Goal: Navigation & Orientation: Find specific page/section

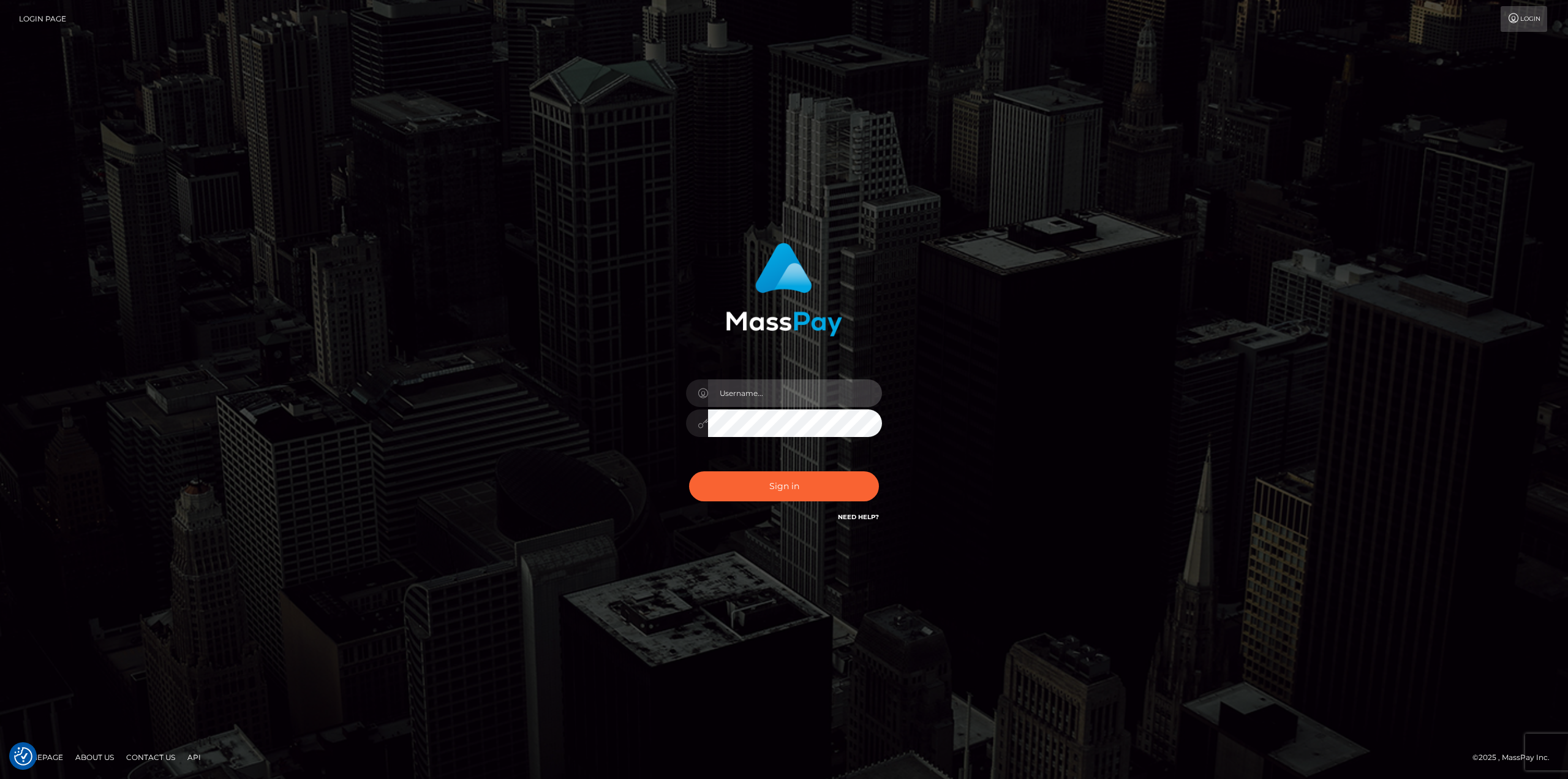
click at [764, 390] on input "text" at bounding box center [794, 393] width 174 height 28
type input "Ahmed"
click at [689, 471] on button "Sign in" at bounding box center [784, 486] width 190 height 30
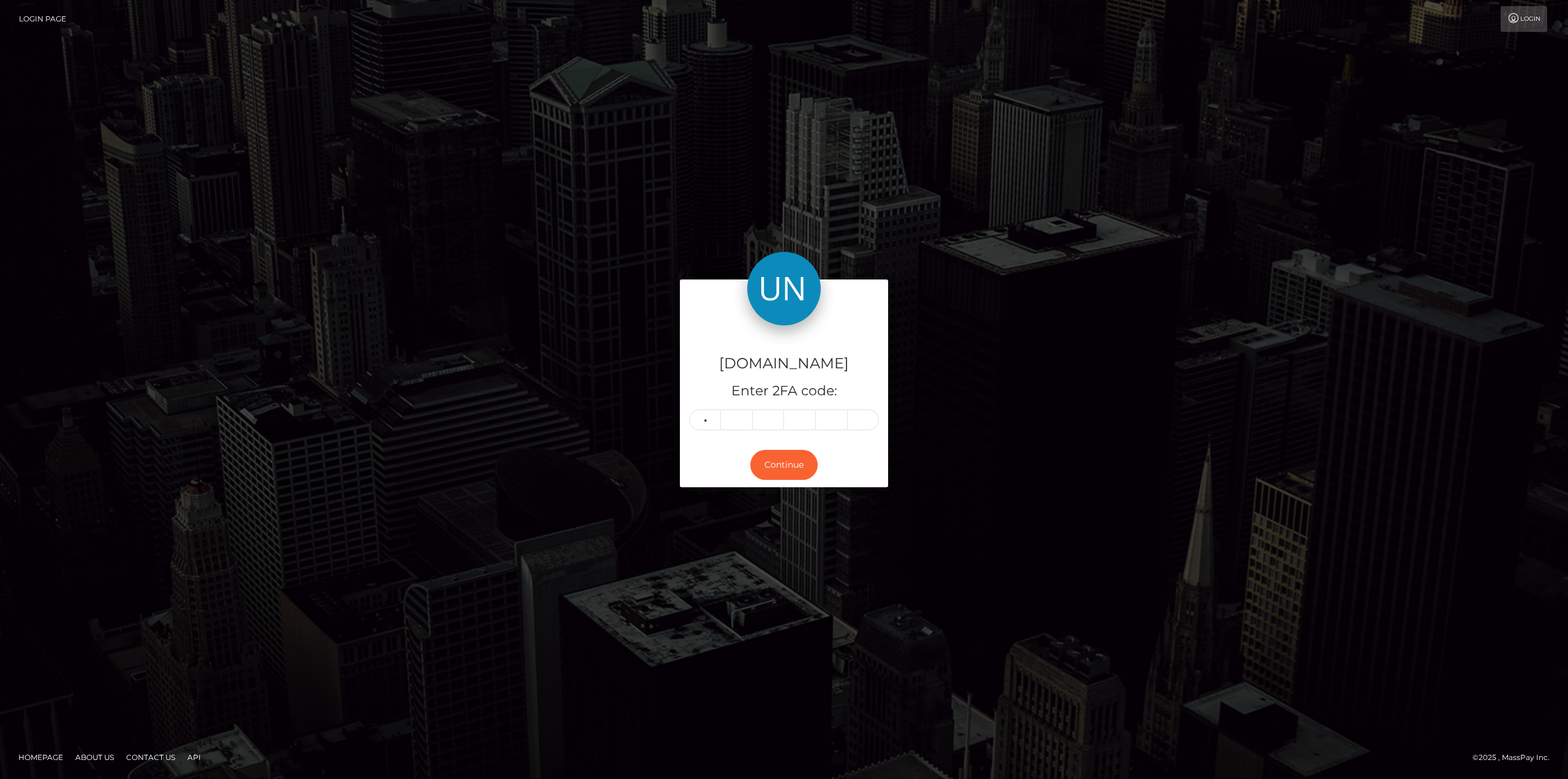
type input "6"
type input "7"
type input "0"
type input "9"
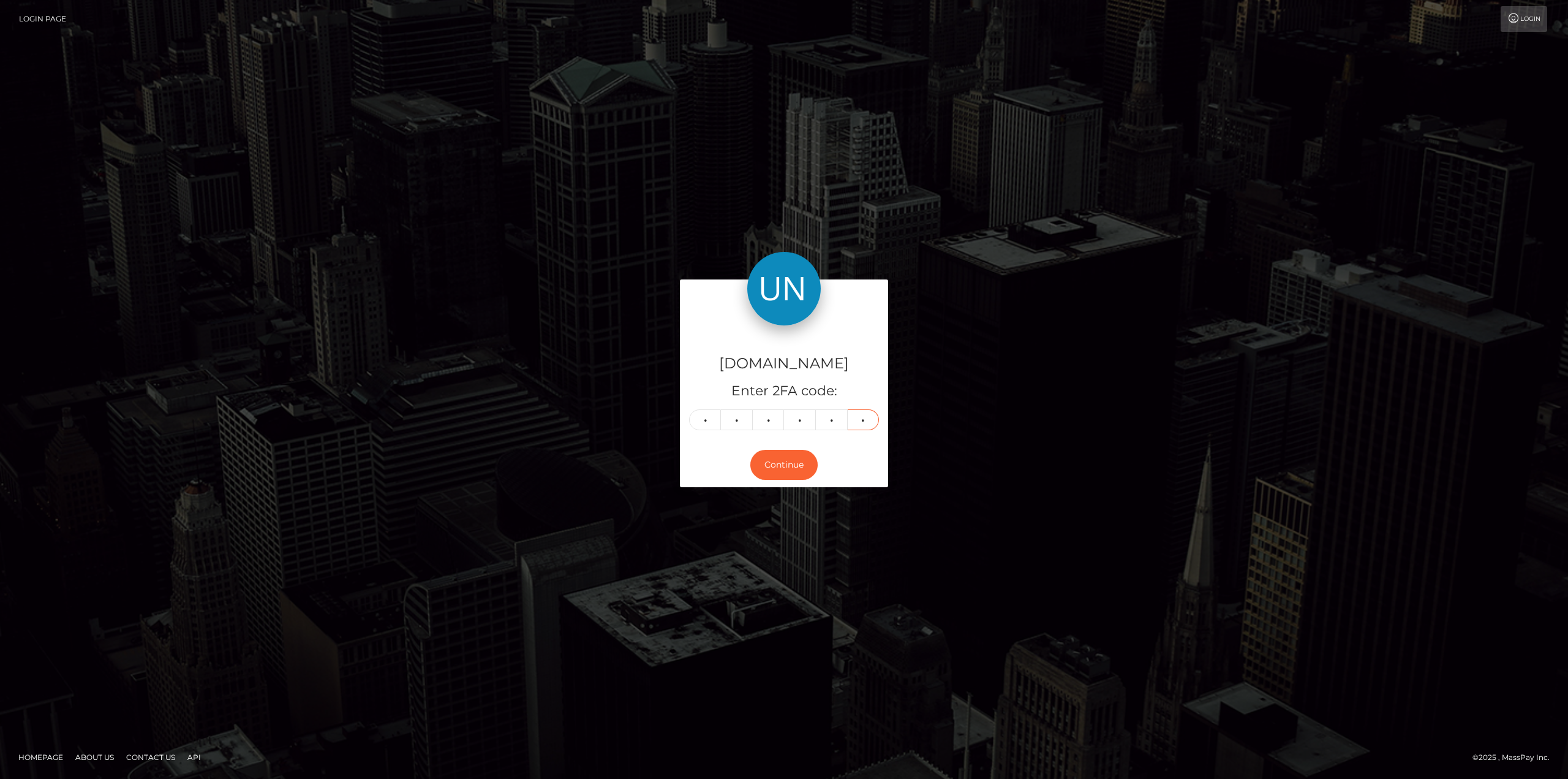
type input "2"
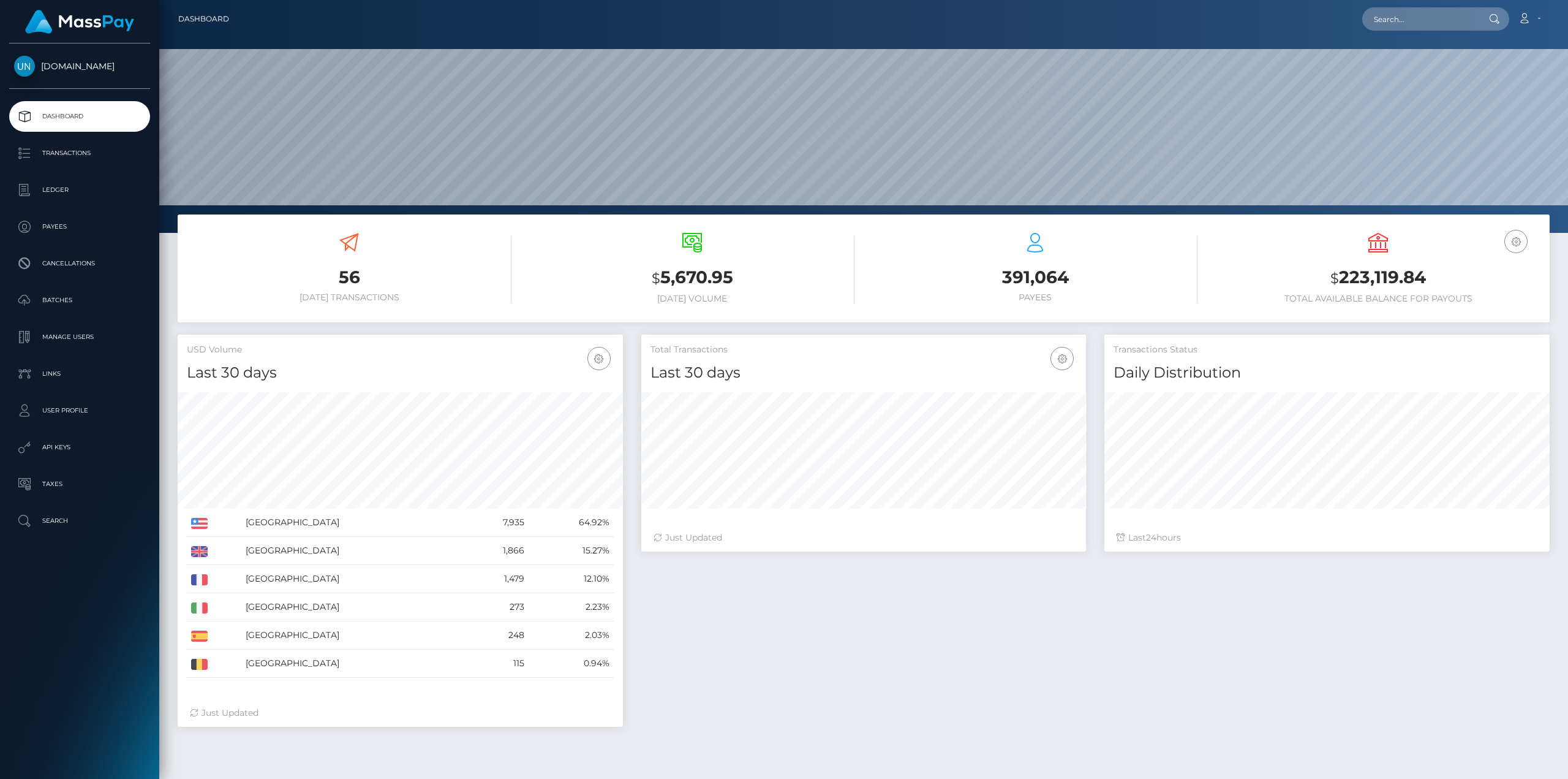
scroll to position [218, 444]
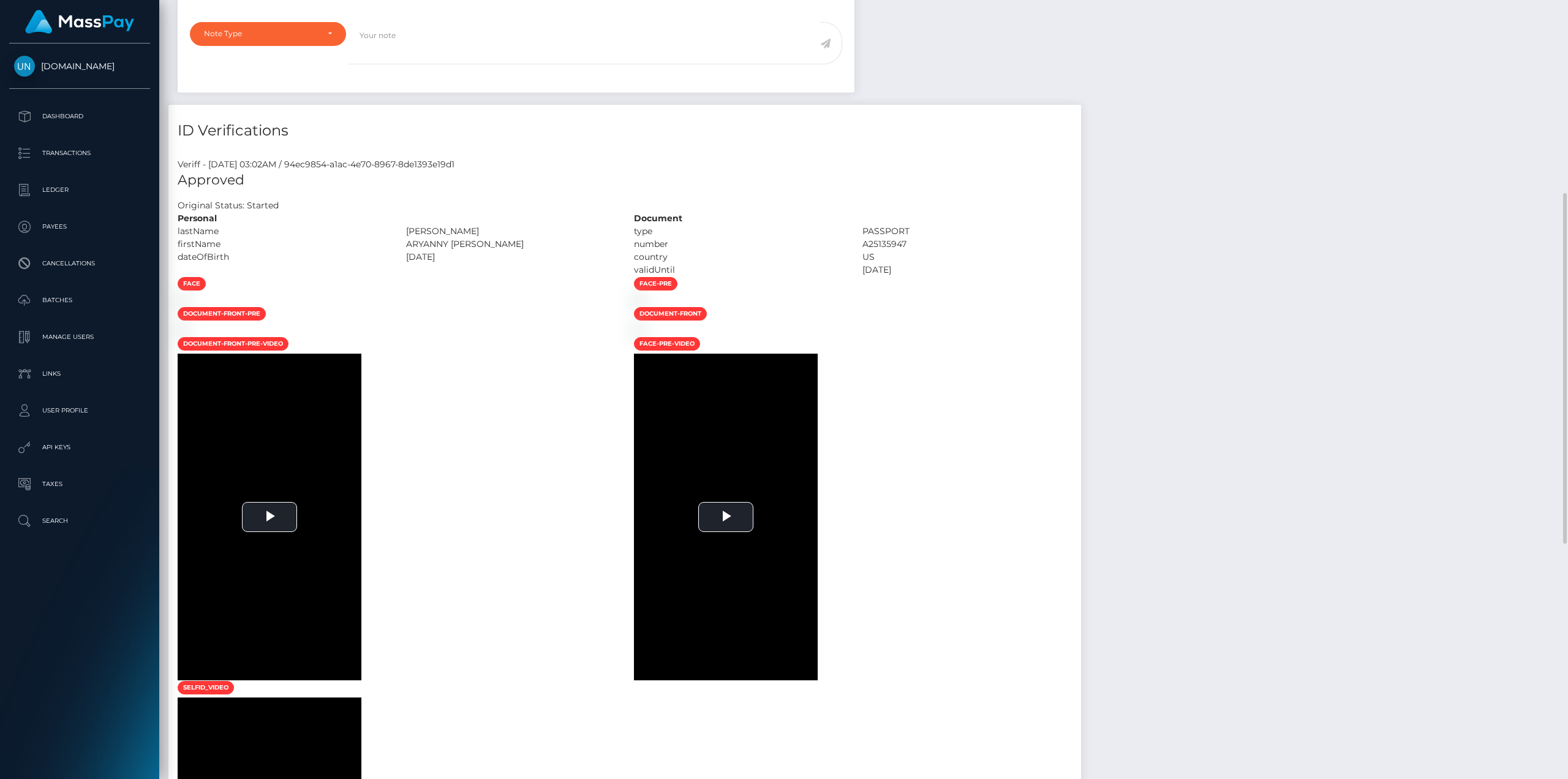
scroll to position [797, 0]
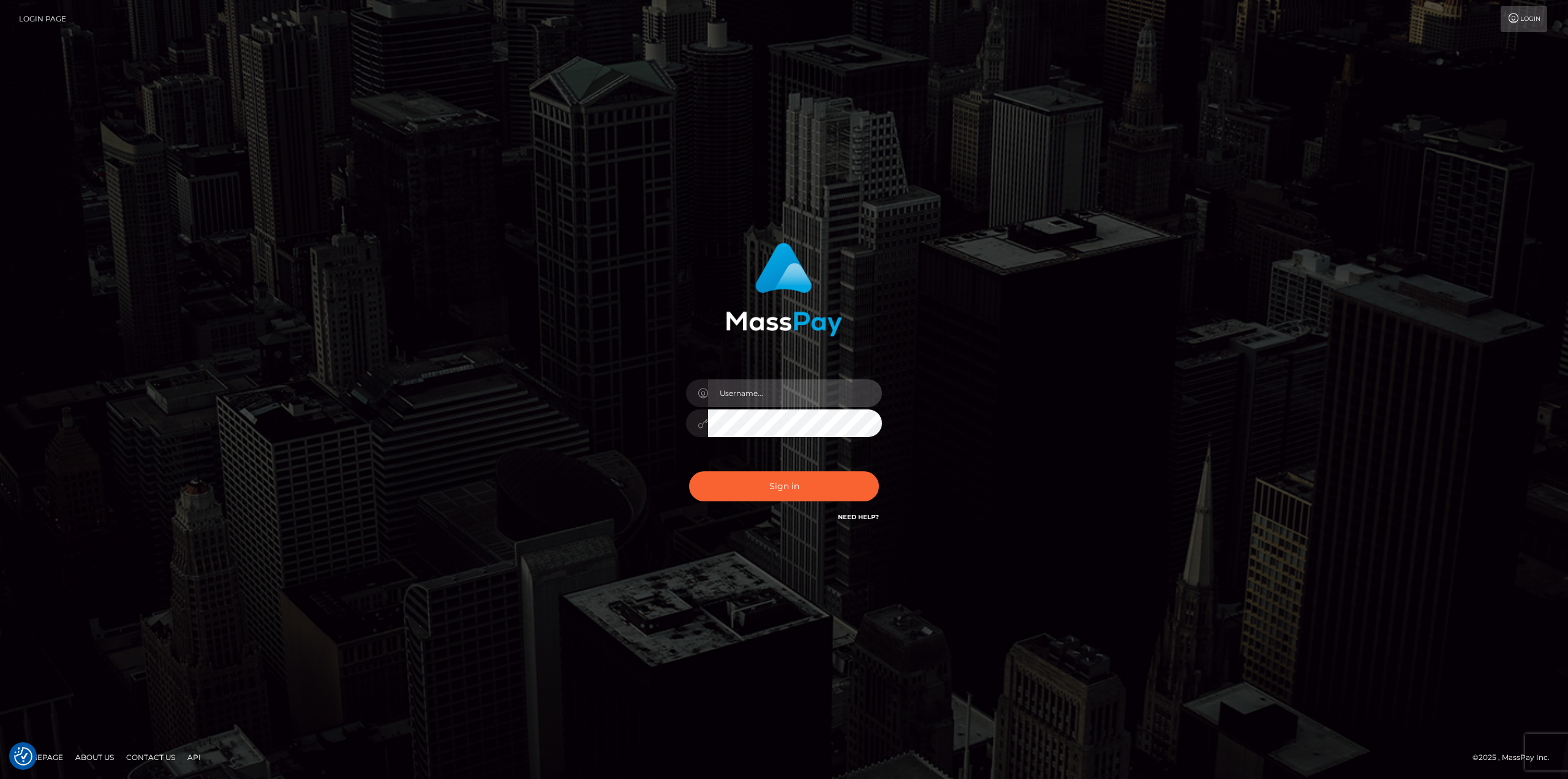
click at [767, 395] on input "text" at bounding box center [794, 393] width 174 height 28
type input "Ahmed"
click at [689, 471] on button "Sign in" at bounding box center [784, 486] width 190 height 30
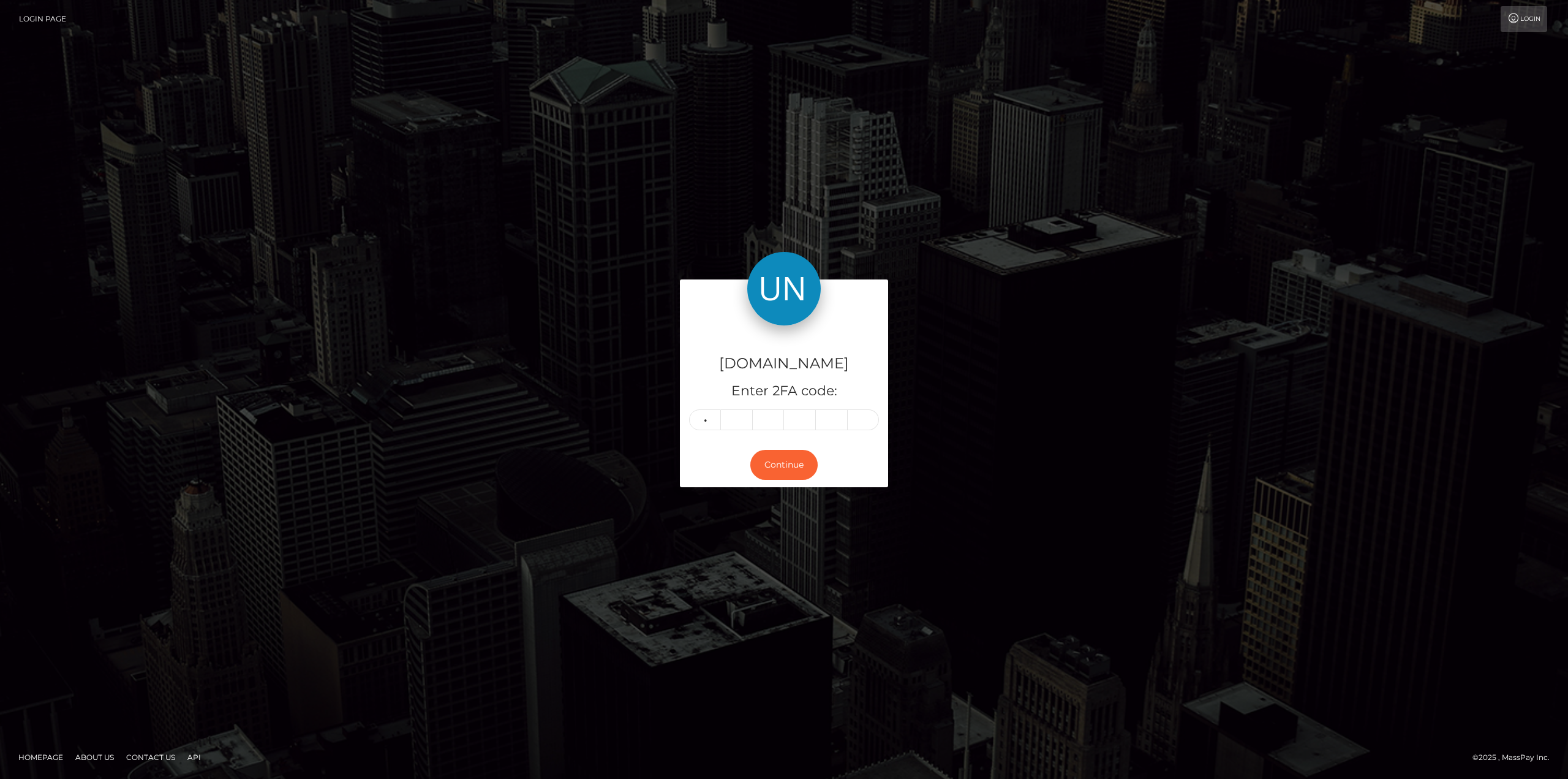
type input "1"
type input "8"
type input "1"
type input "5"
type input "8"
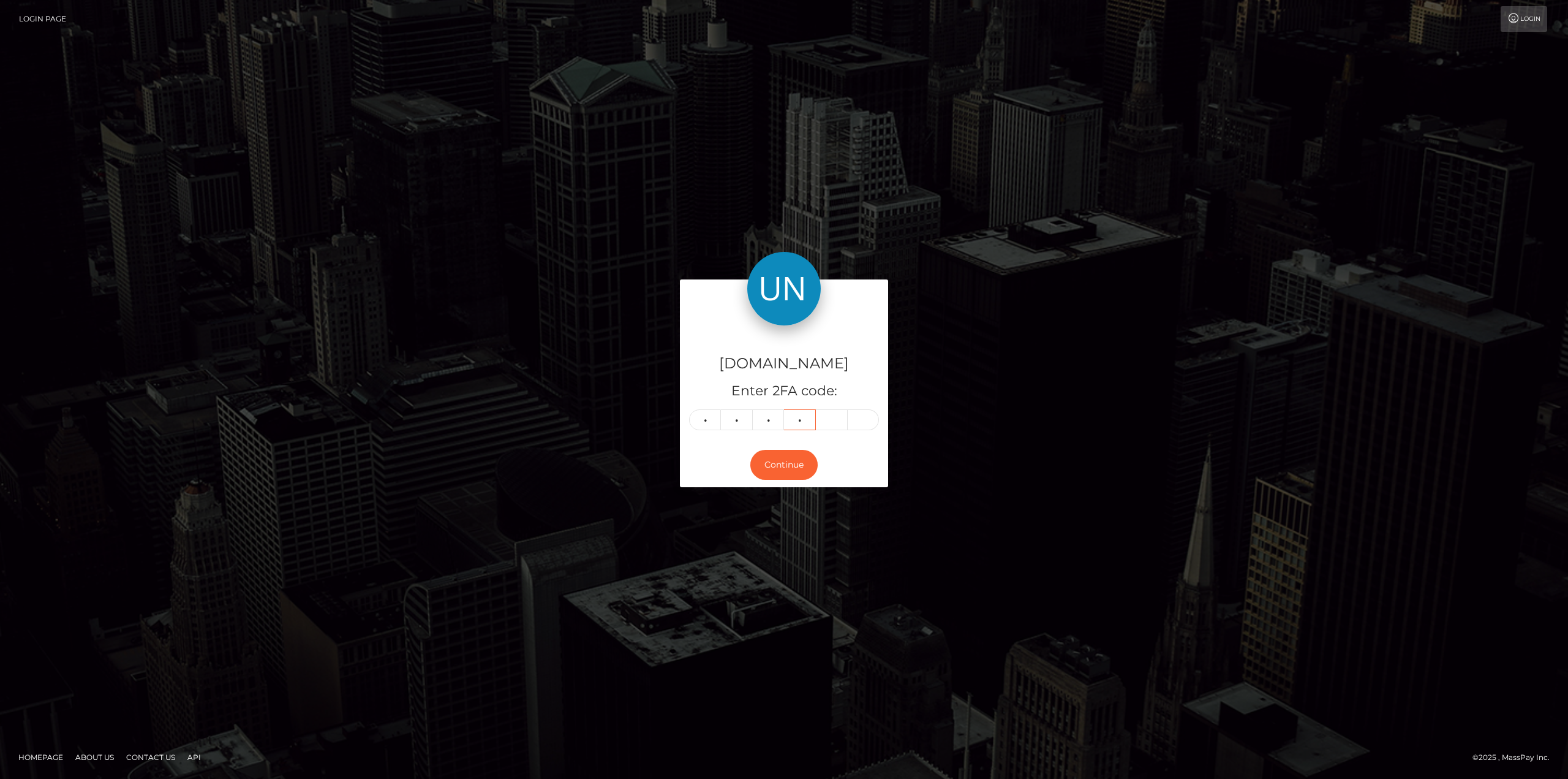
type input "8"
type input "4"
type input "2"
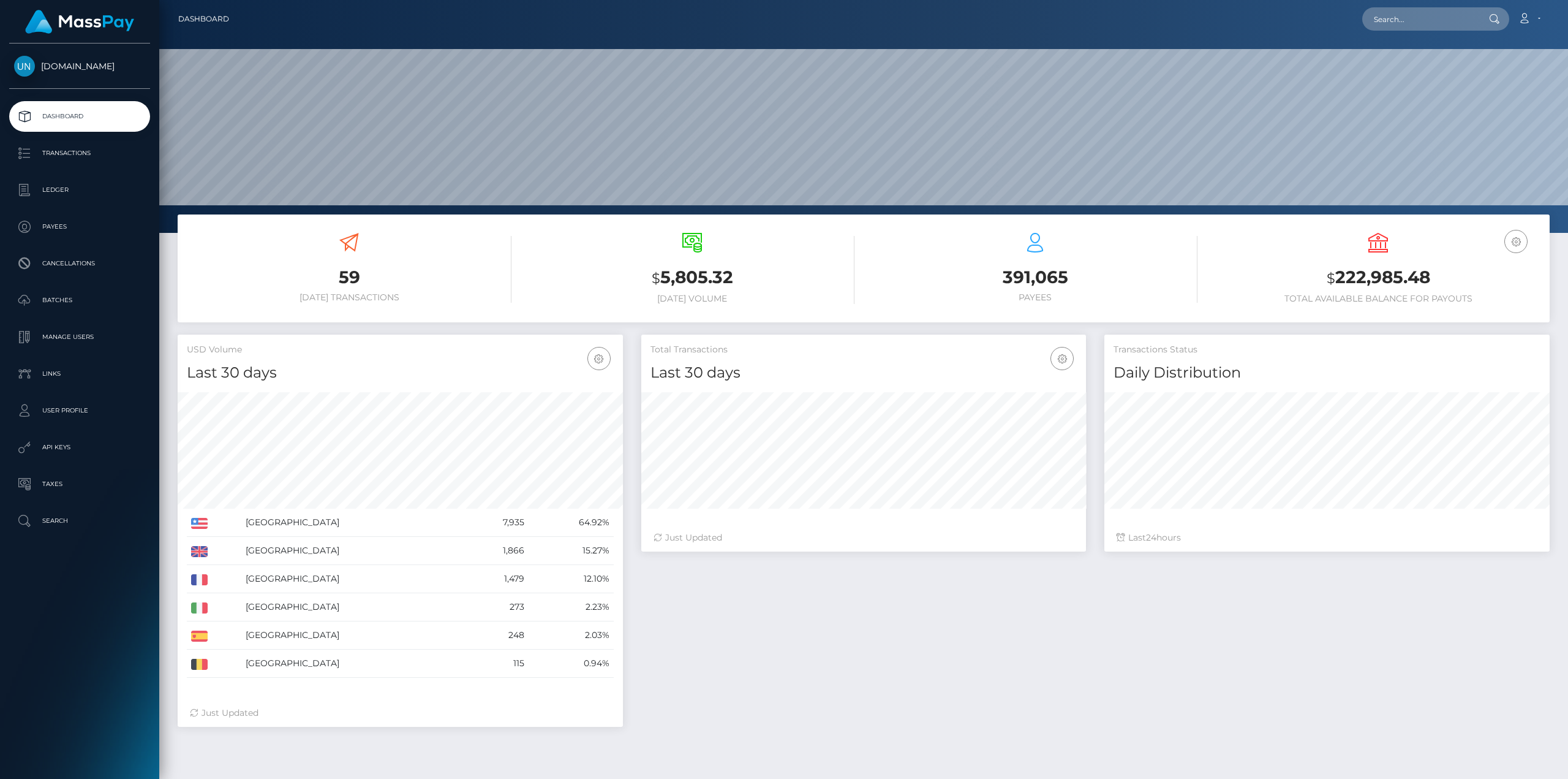
scroll to position [218, 444]
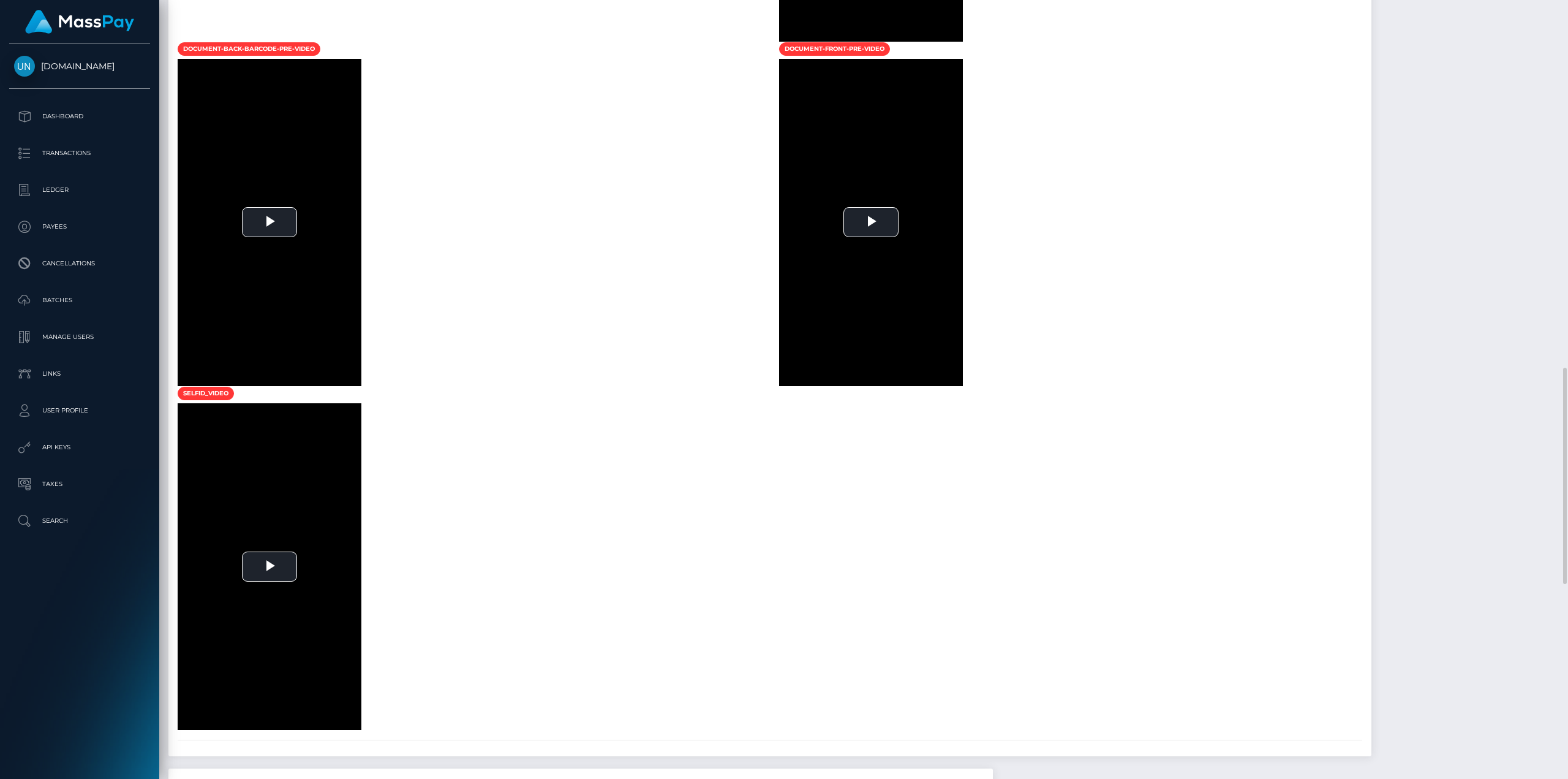
scroll to position [1103, 0]
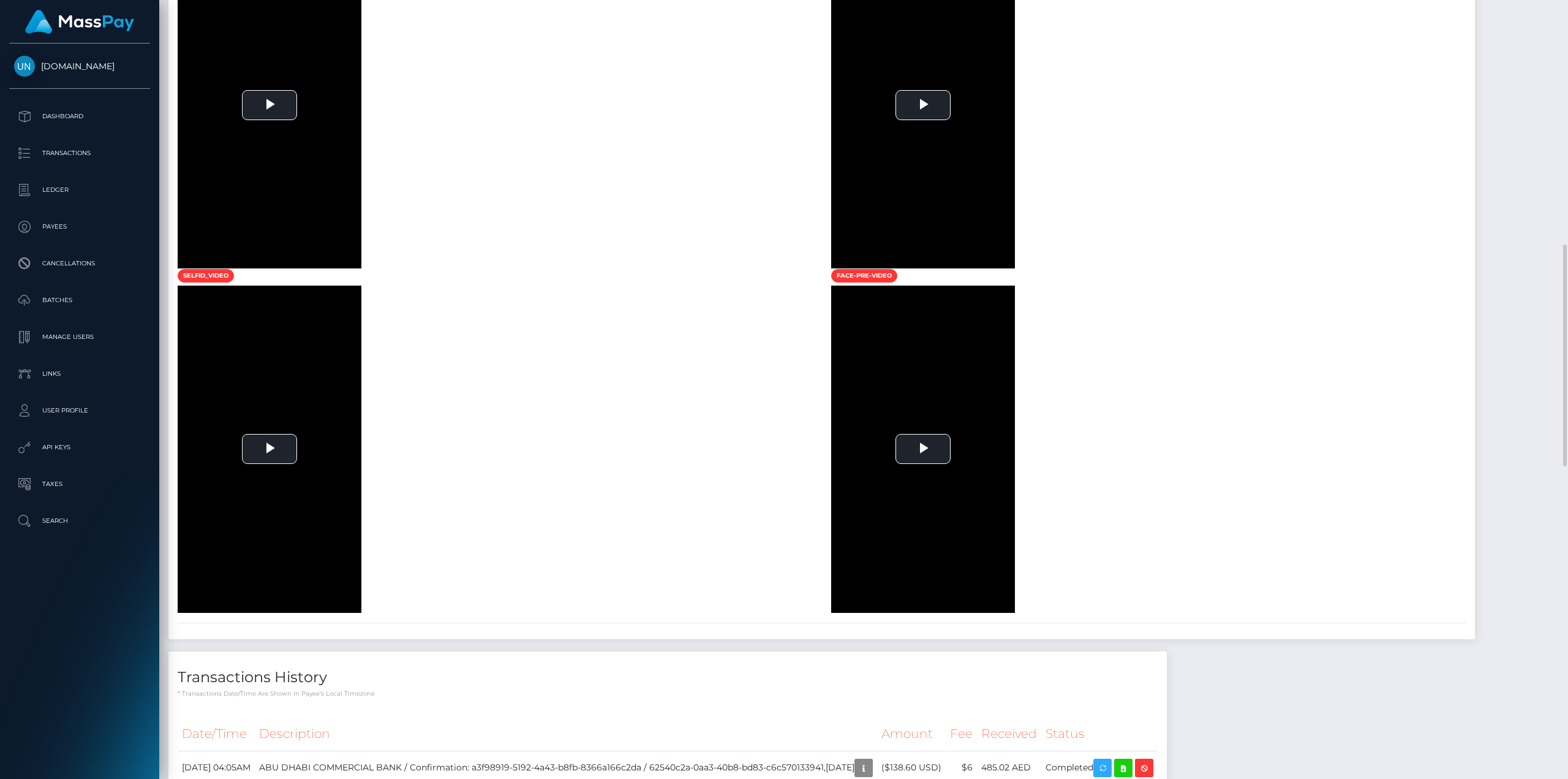
scroll to position [1226, 0]
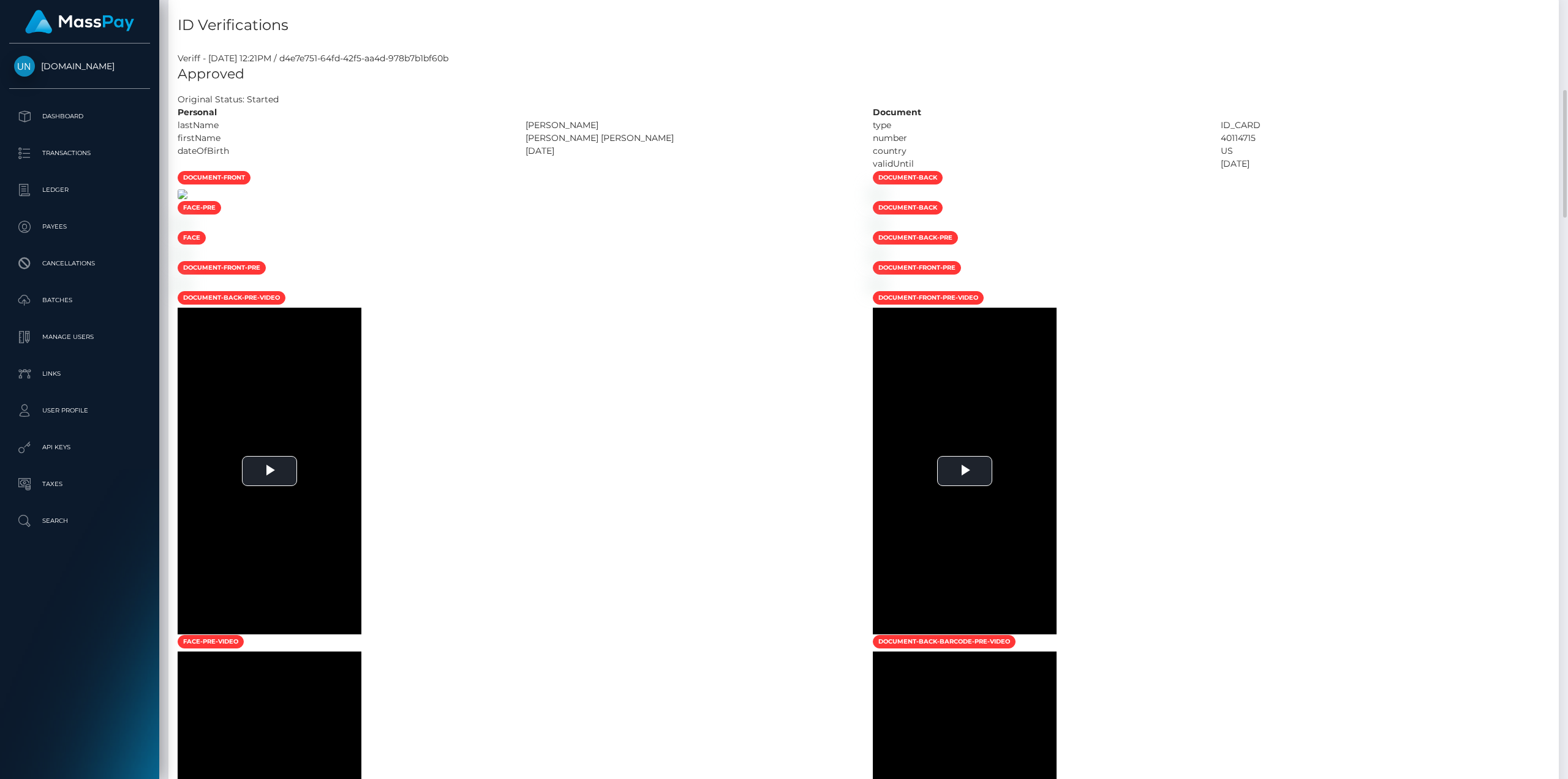
scroll to position [797, 0]
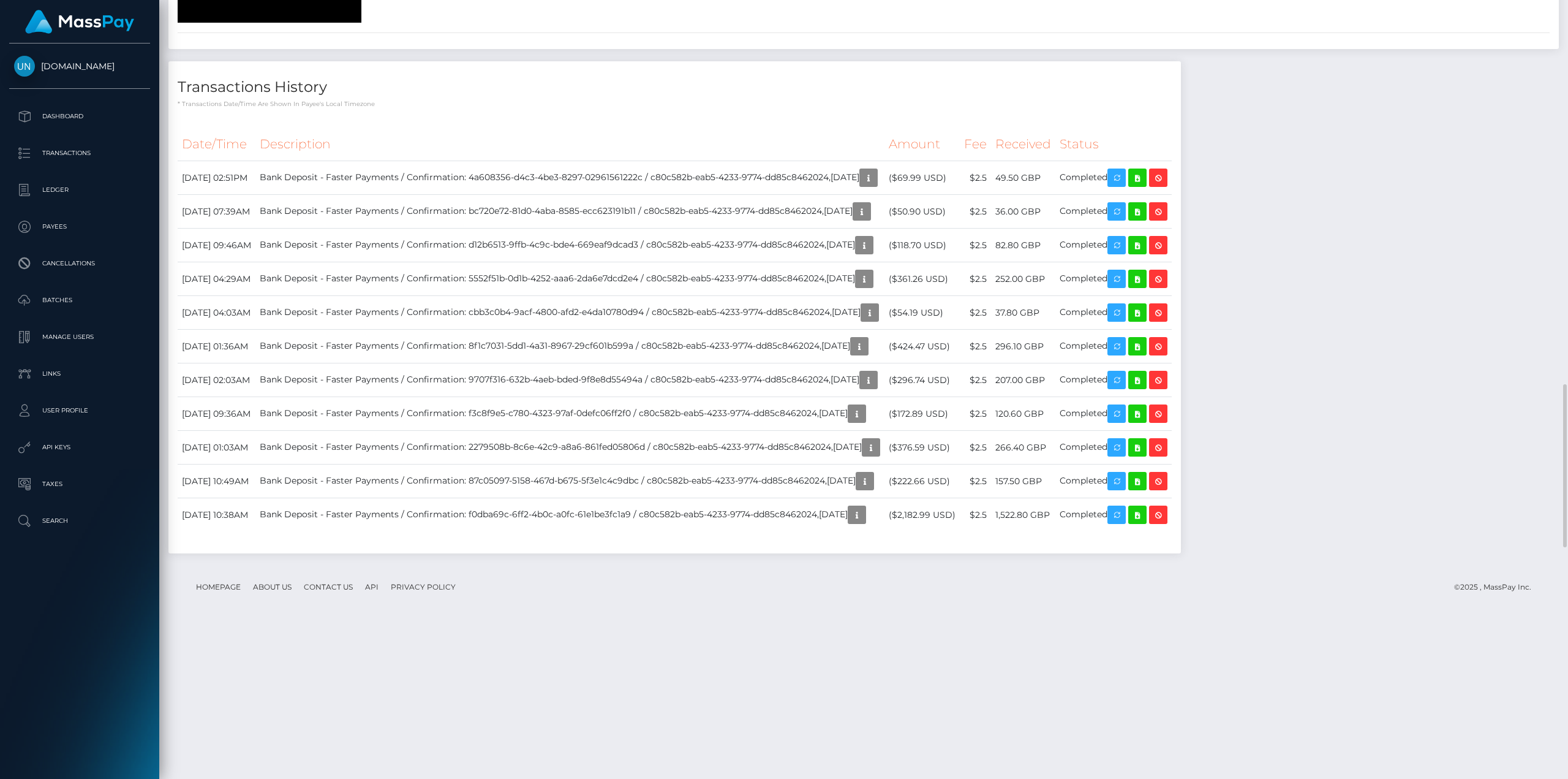
scroll to position [2084, 0]
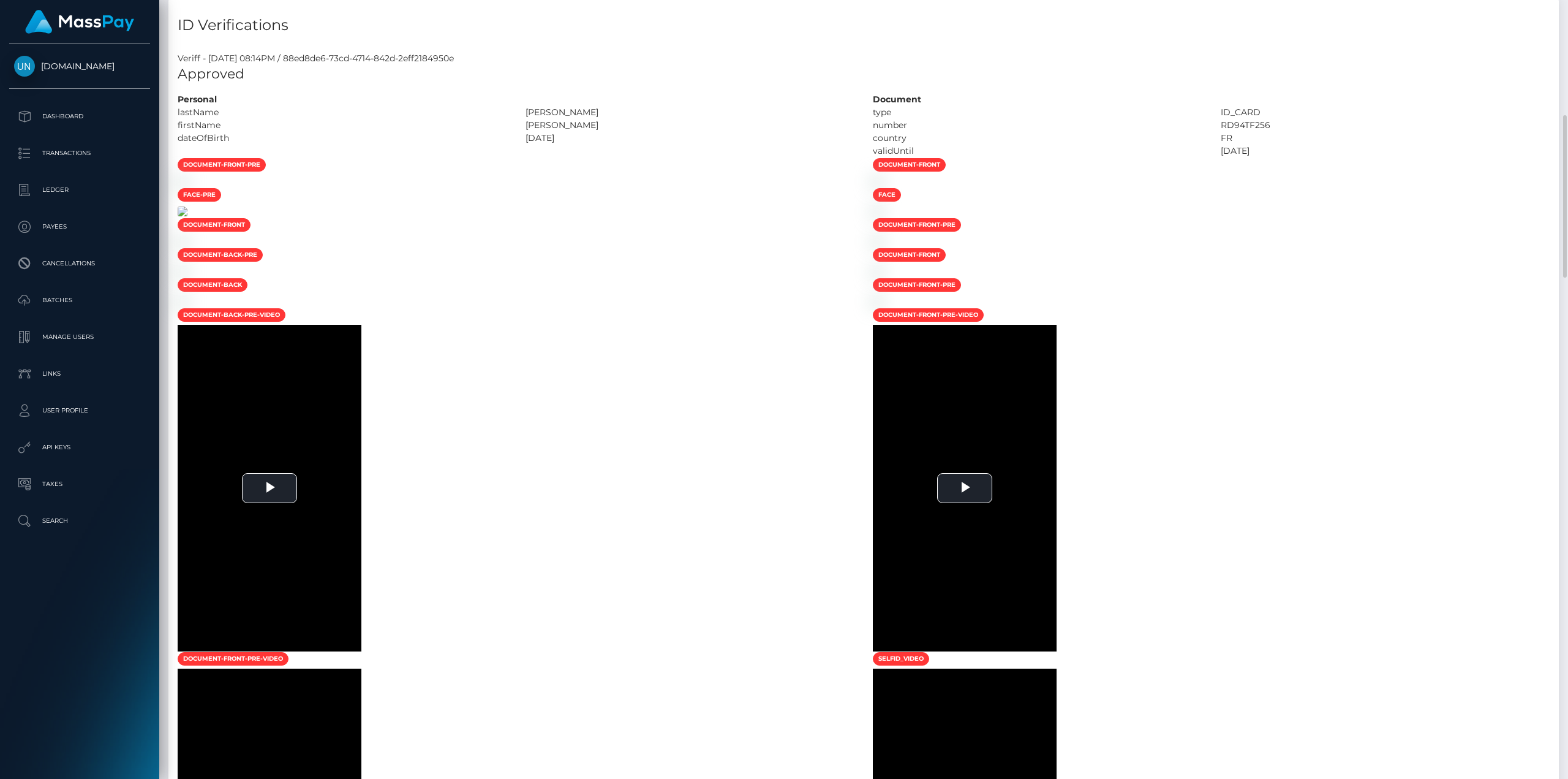
scroll to position [858, 0]
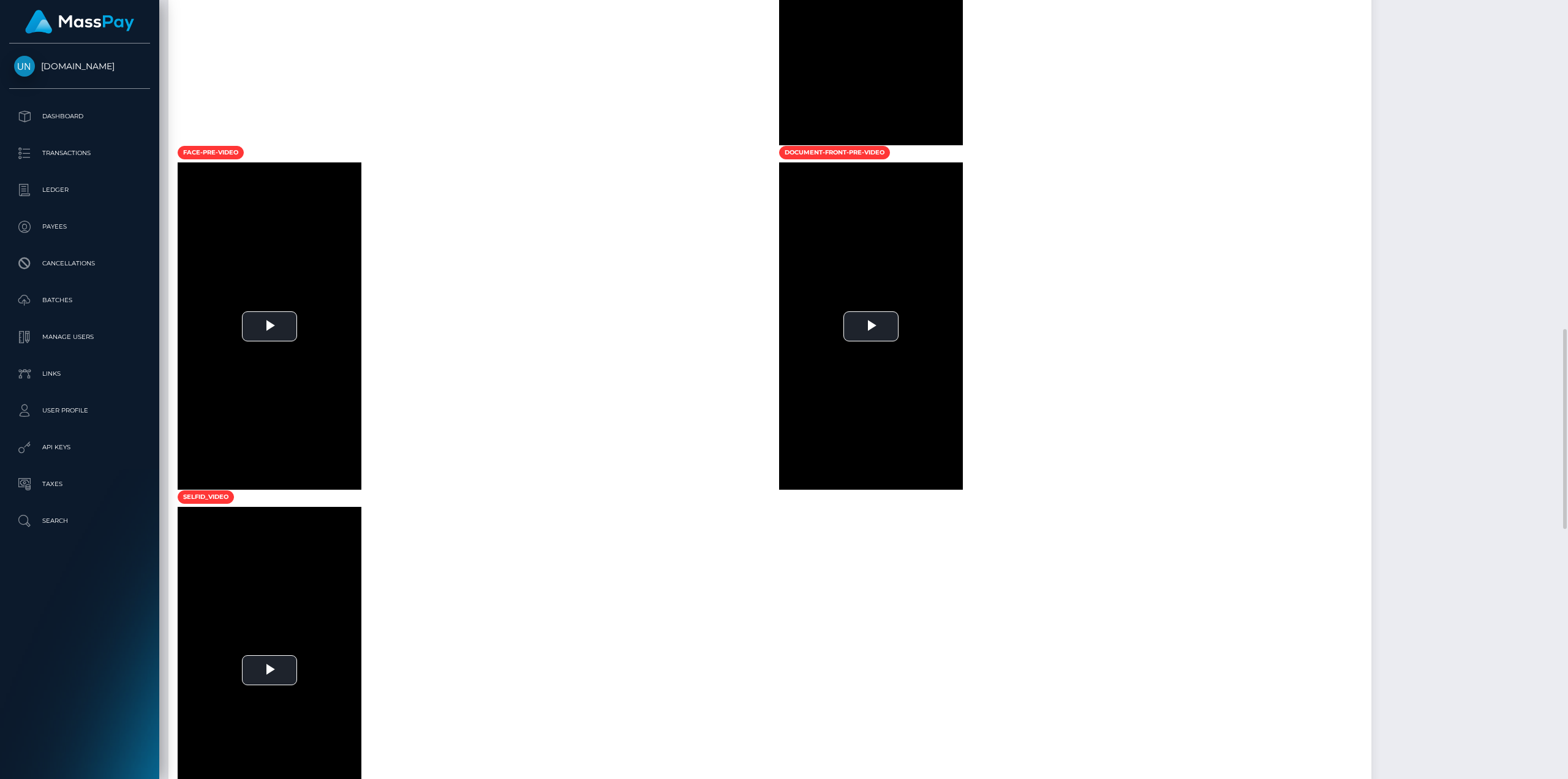
scroll to position [1042, 0]
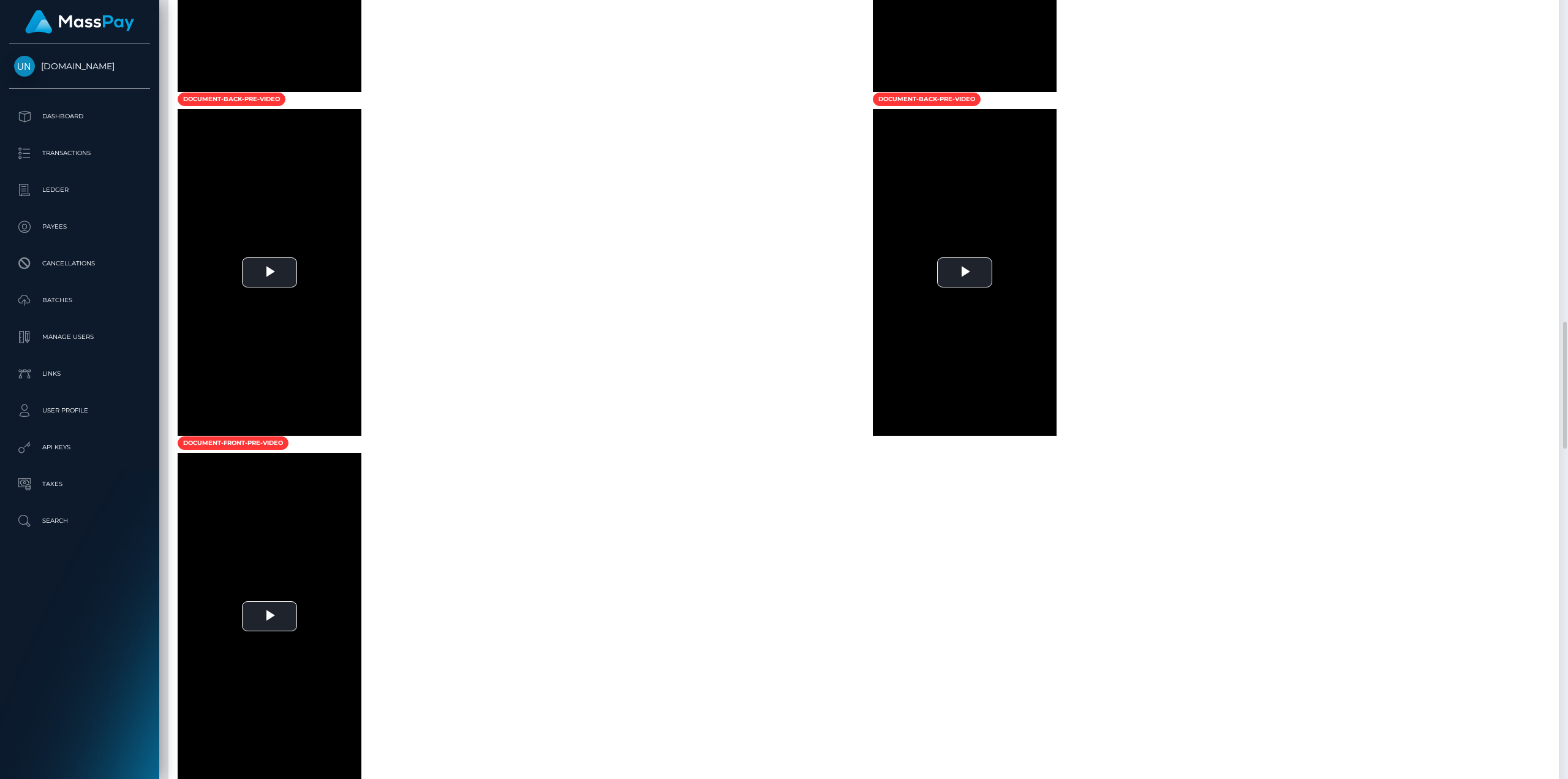
scroll to position [1593, 0]
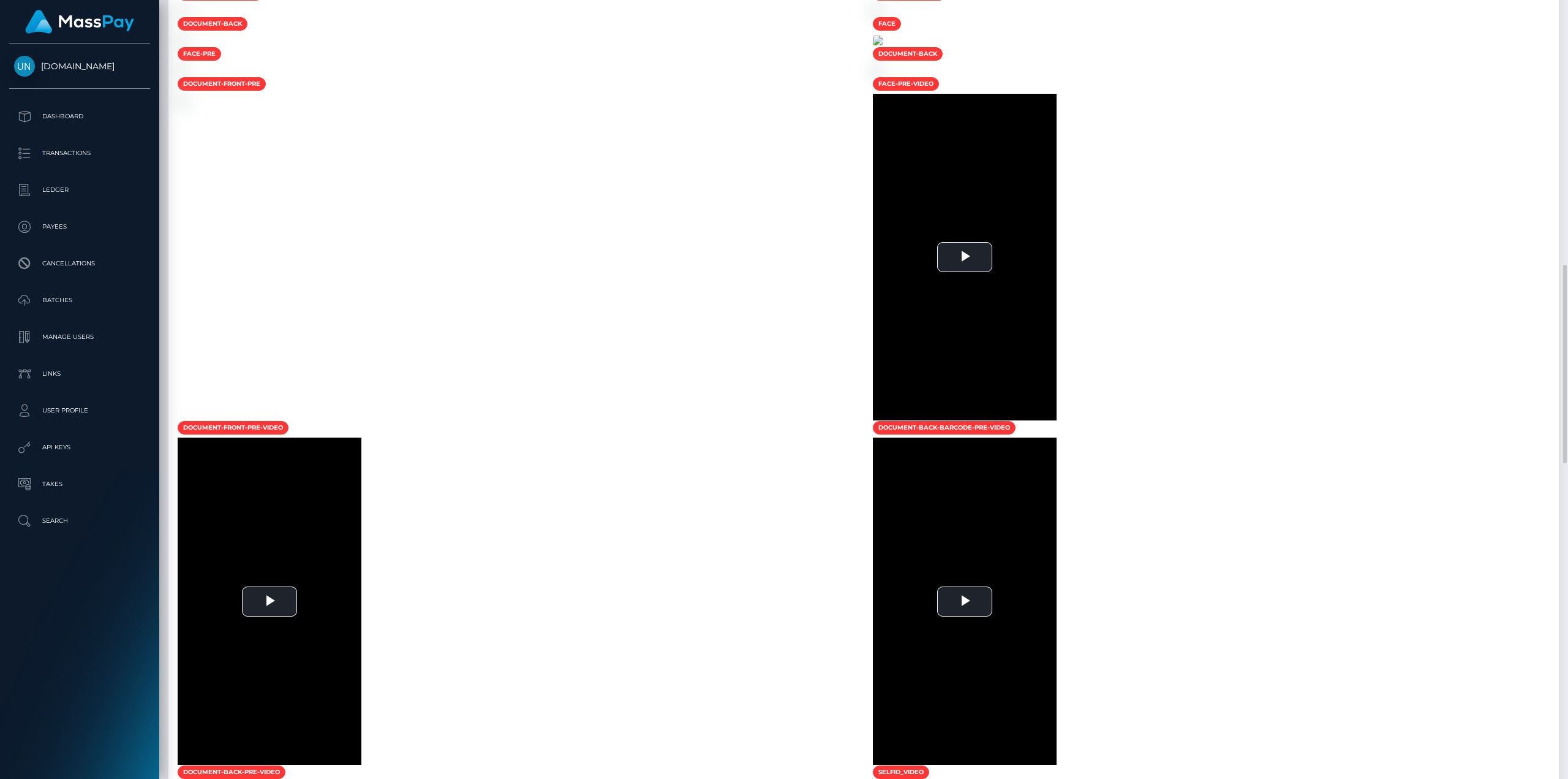
scroll to position [797, 0]
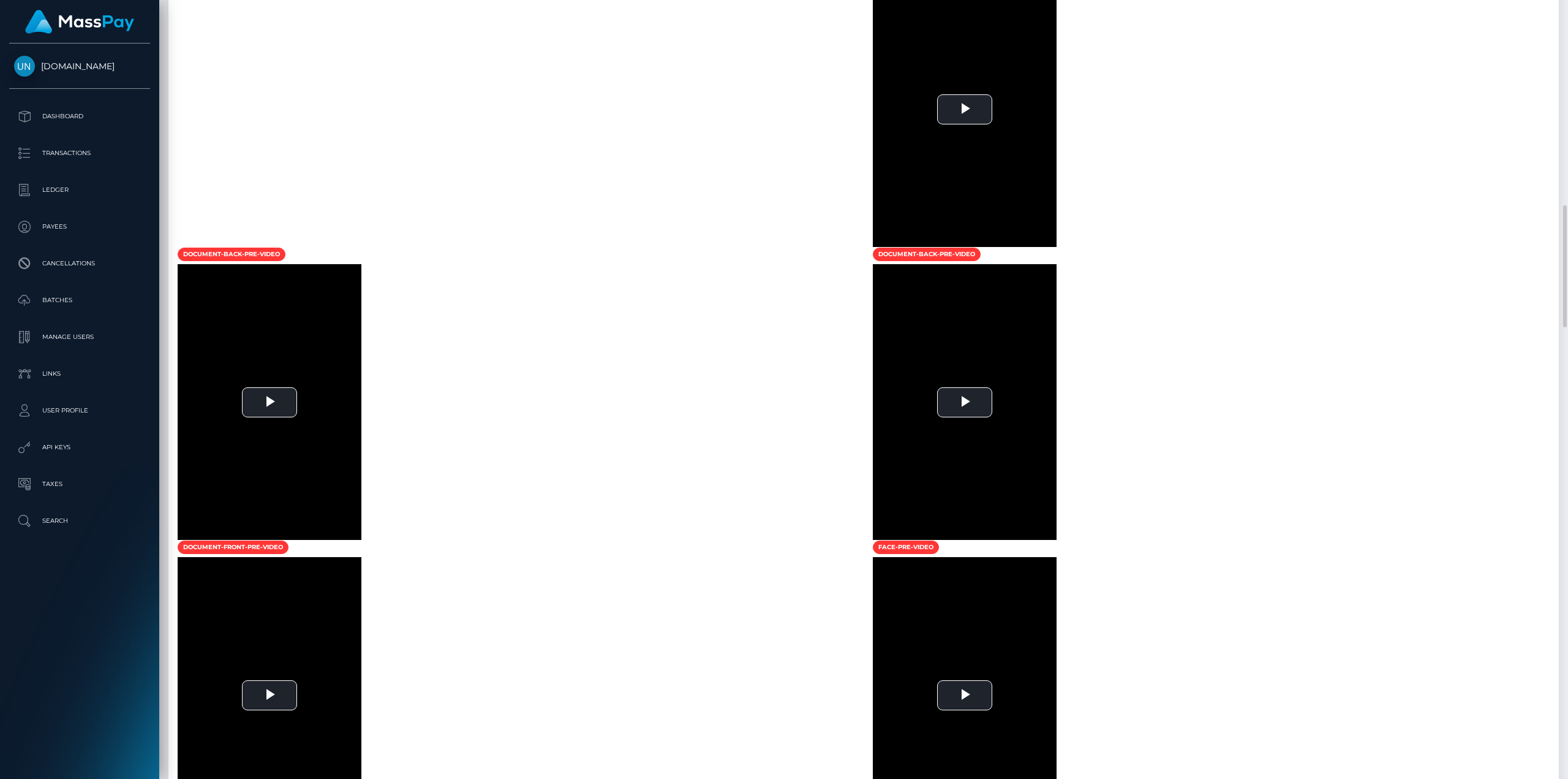
scroll to position [919, 0]
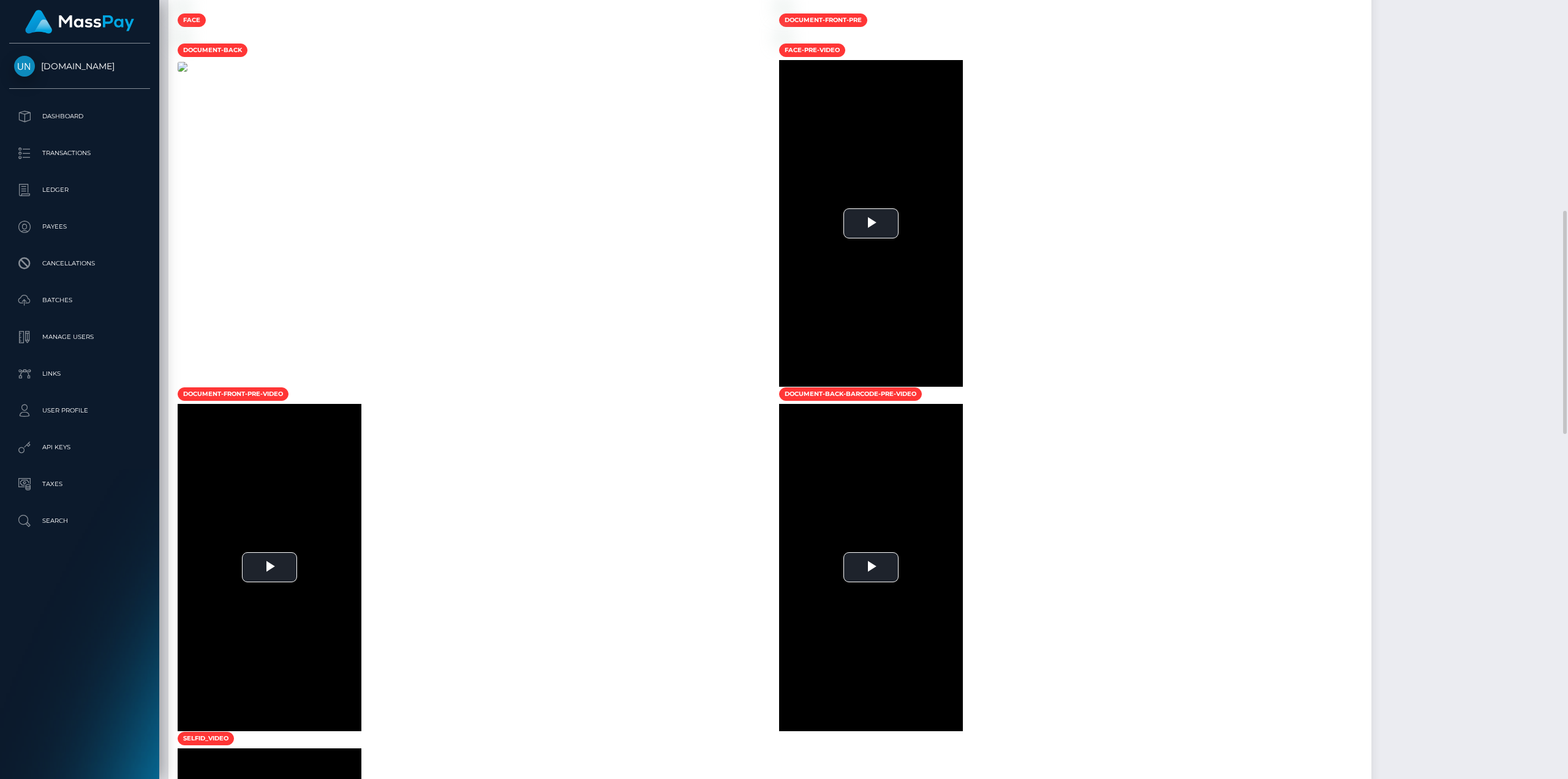
scroll to position [1226, 0]
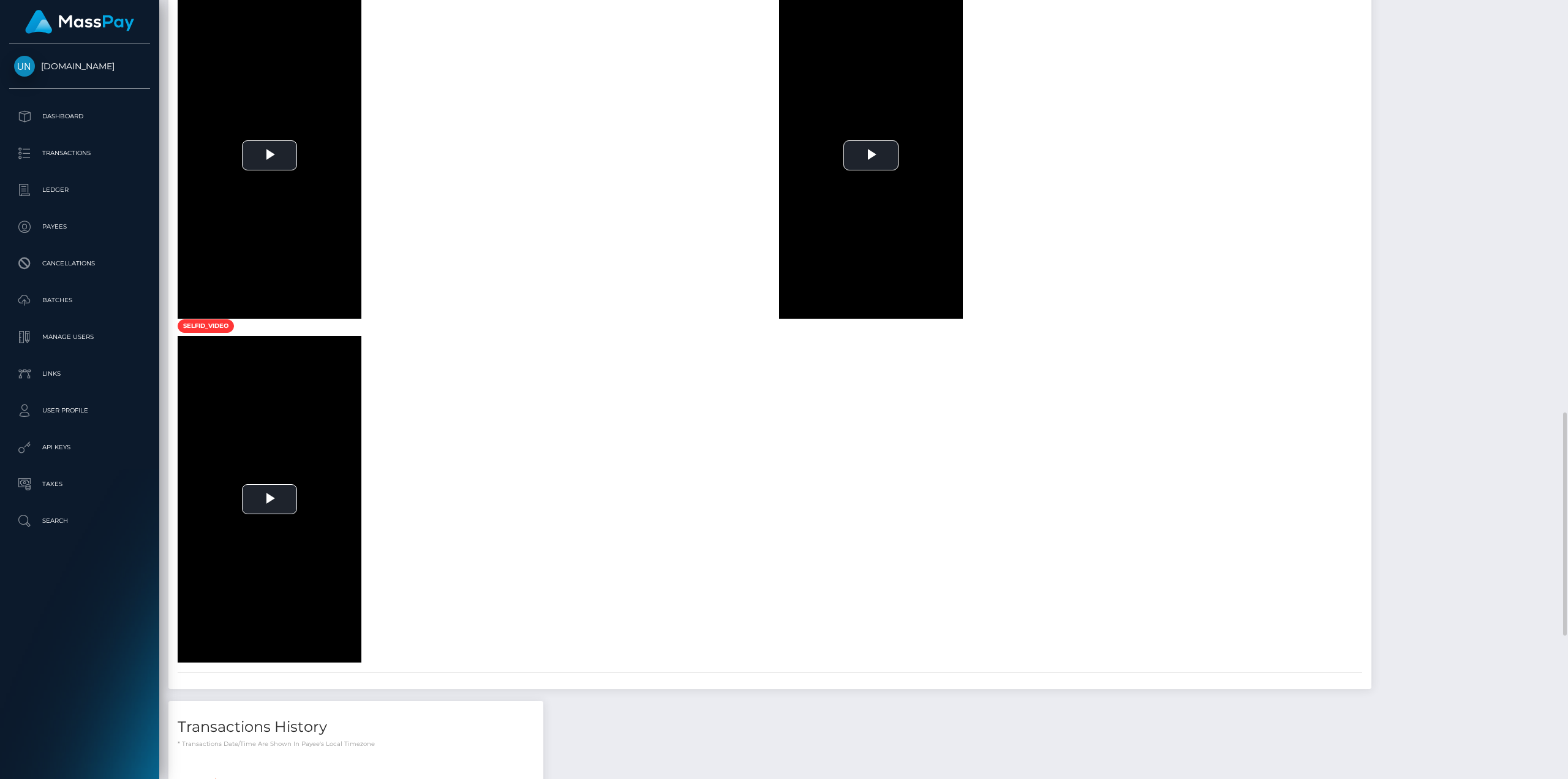
scroll to position [1226, 0]
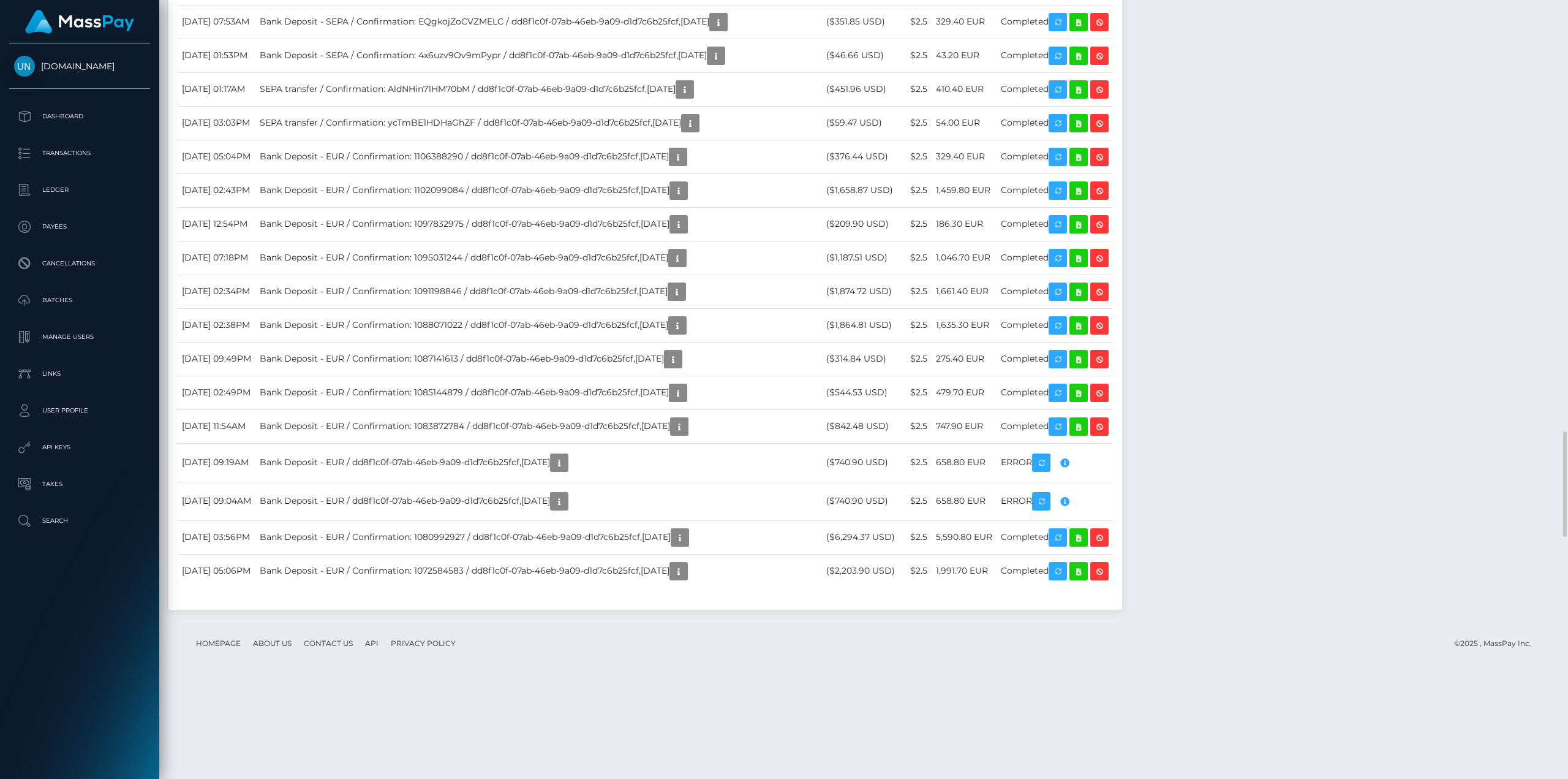
scroll to position [2880, 0]
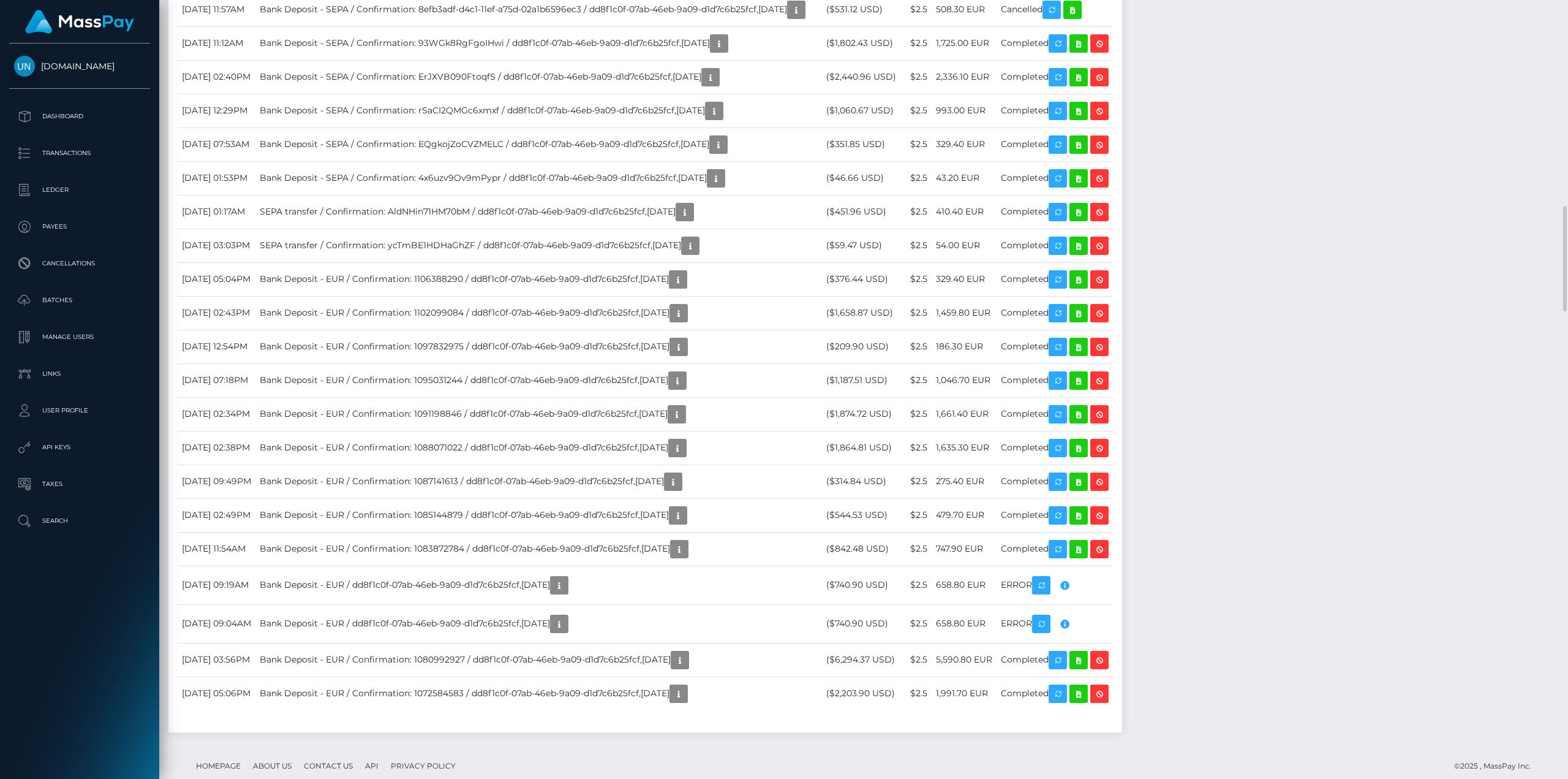
scroll to position [2696, 0]
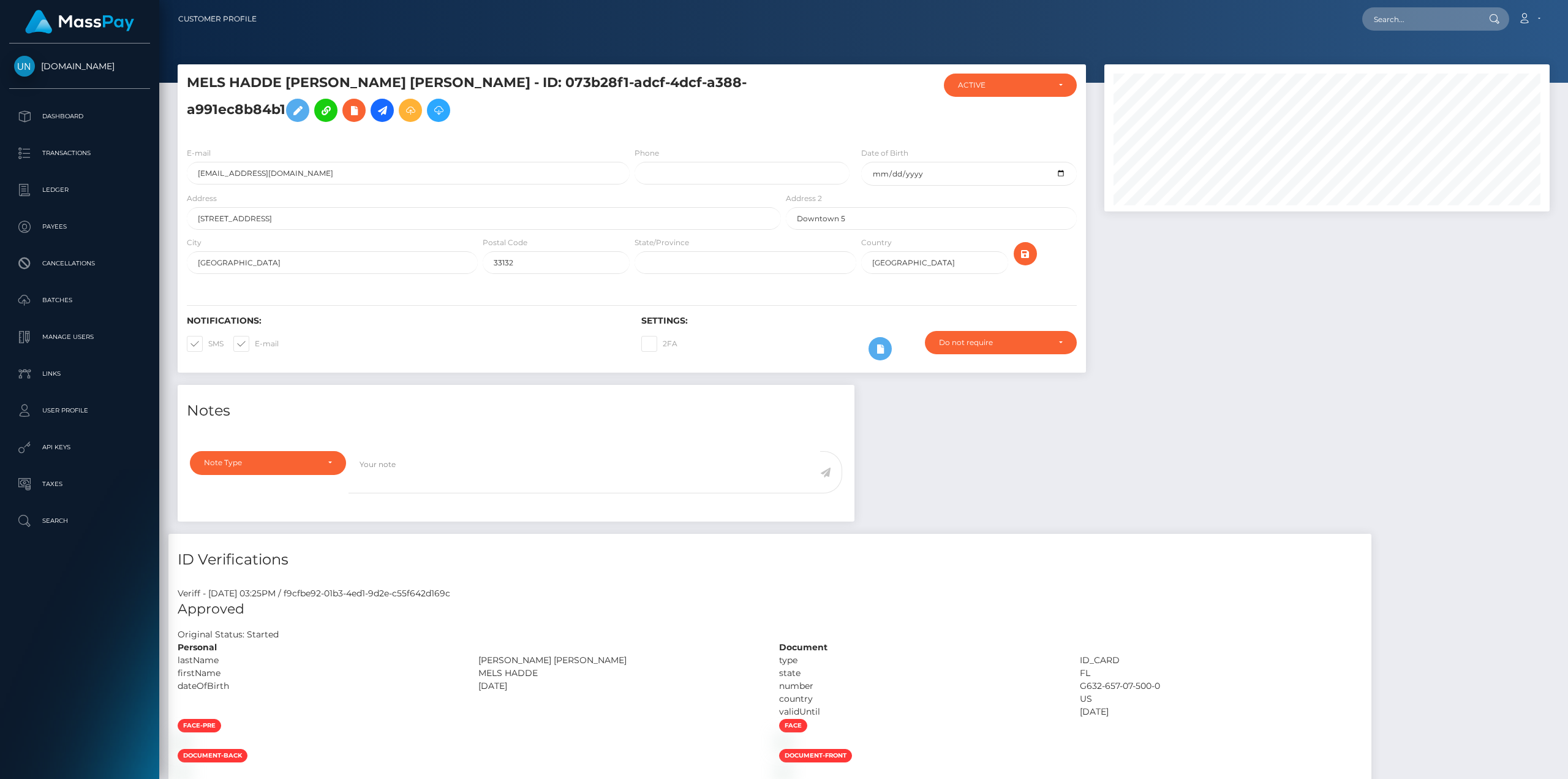
scroll to position [368, 0]
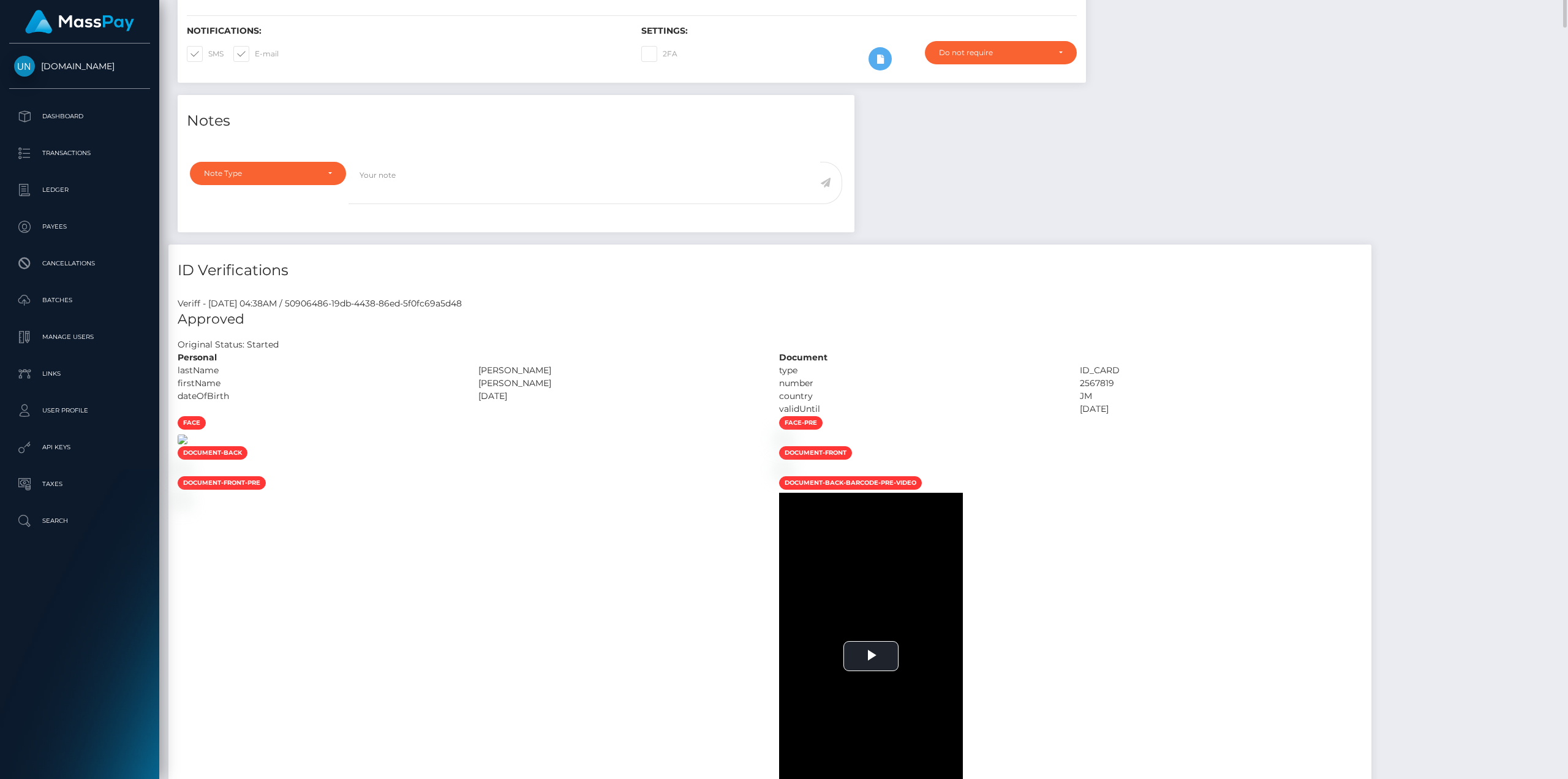
scroll to position [429, 0]
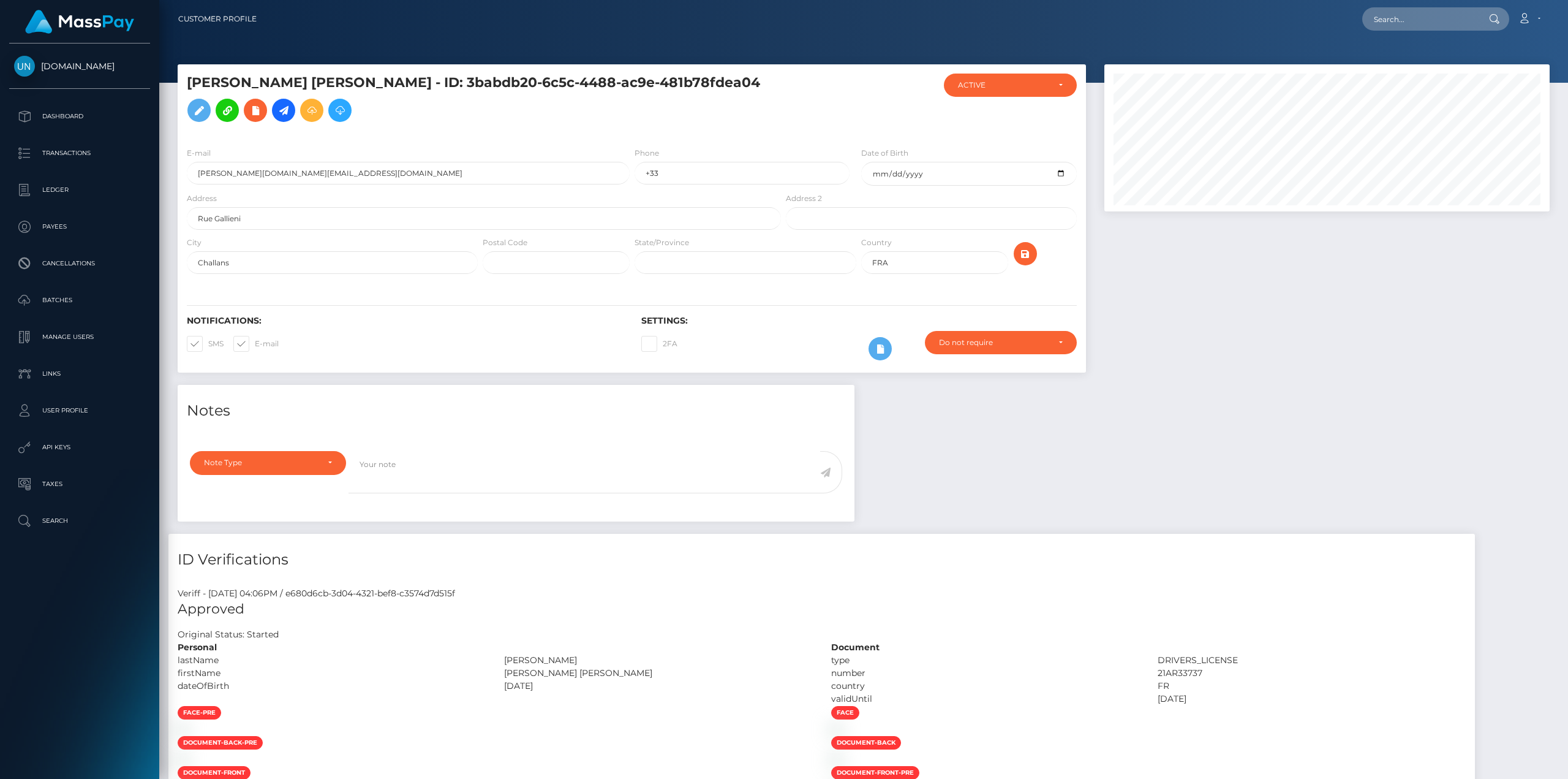
scroll to position [147, 444]
